Goal: Go to known website: Access a specific website the user already knows

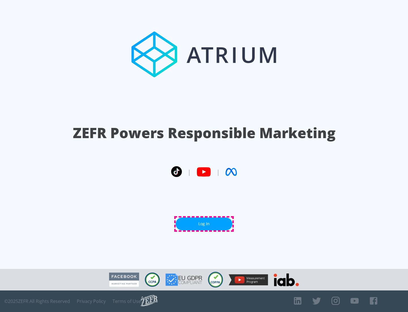
click at [204, 224] on link "Log In" at bounding box center [204, 223] width 57 height 13
